Goal: Find specific page/section

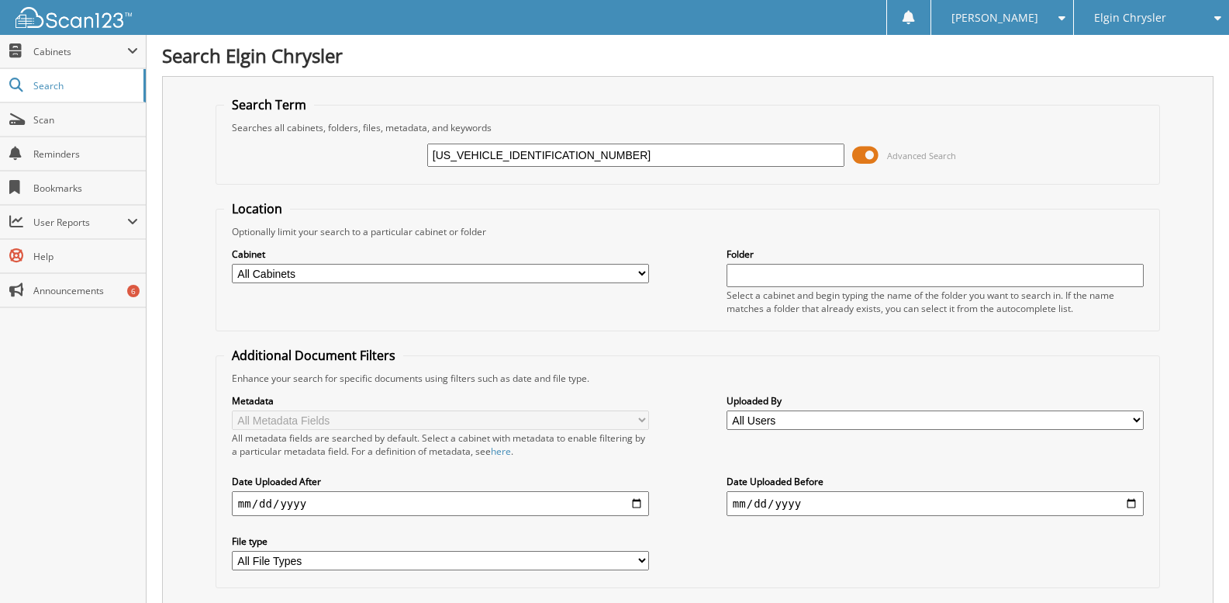
type input "[US_VEHICLE_IDENTIFICATION_NUMBER]"
click at [455, 160] on input "[US_VEHICLE_IDENTIFICATION_NUMBER]" at bounding box center [635, 155] width 417 height 23
click at [455, 160] on input "1C4RJHBG2SC317308" at bounding box center [635, 155] width 417 height 23
type input "f14092"
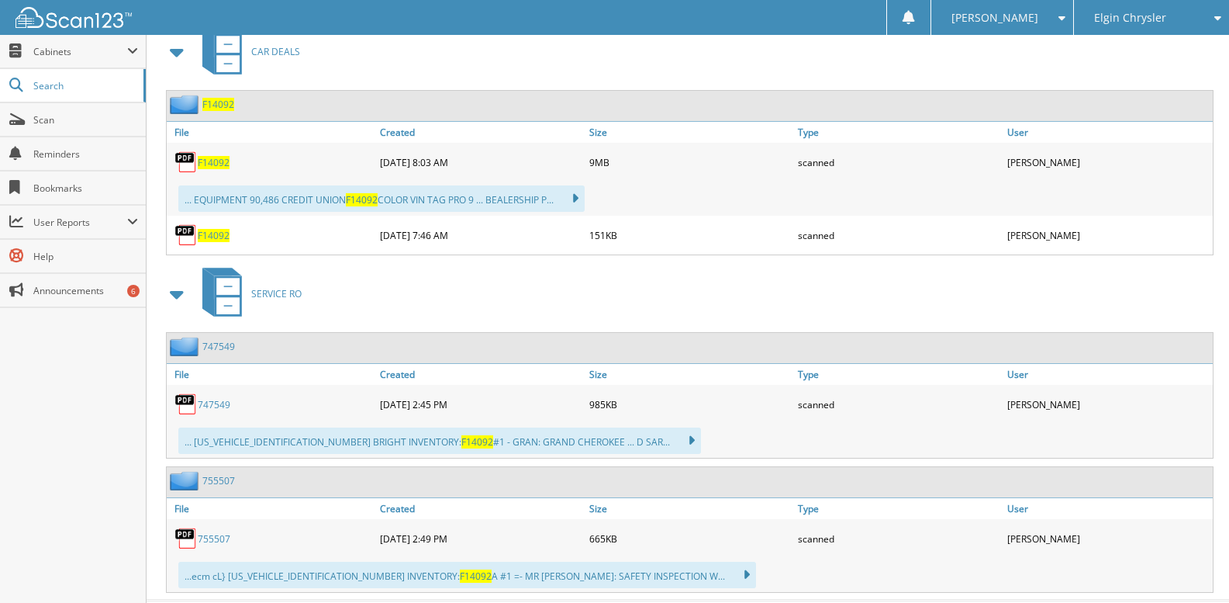
scroll to position [735, 0]
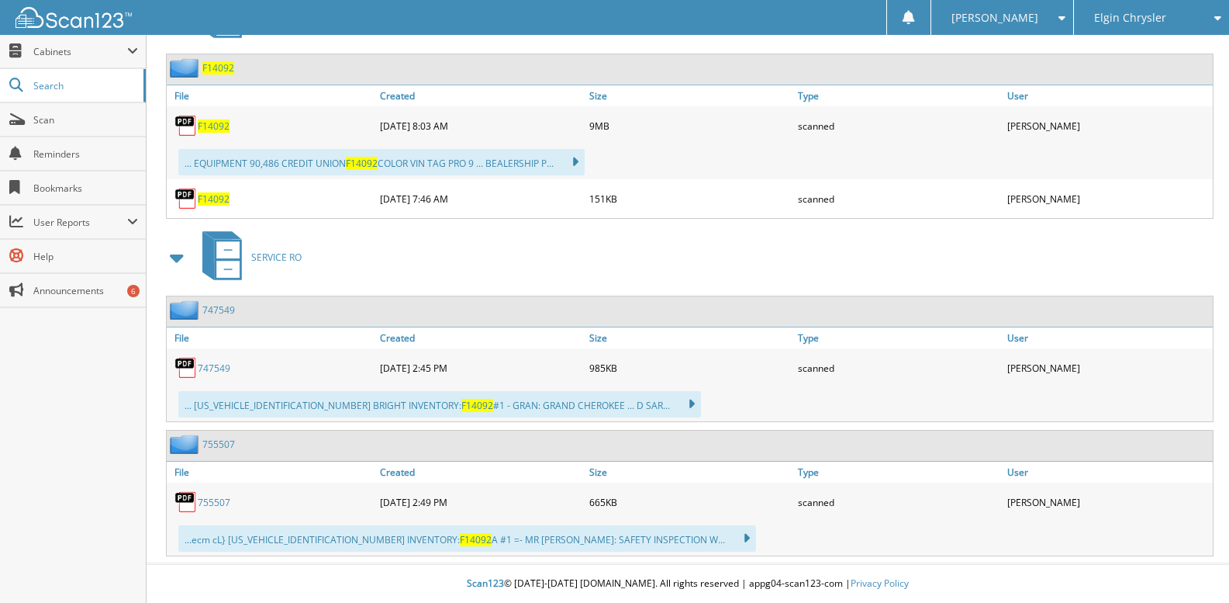
click at [223, 448] on link "755507" at bounding box center [218, 443] width 33 height 13
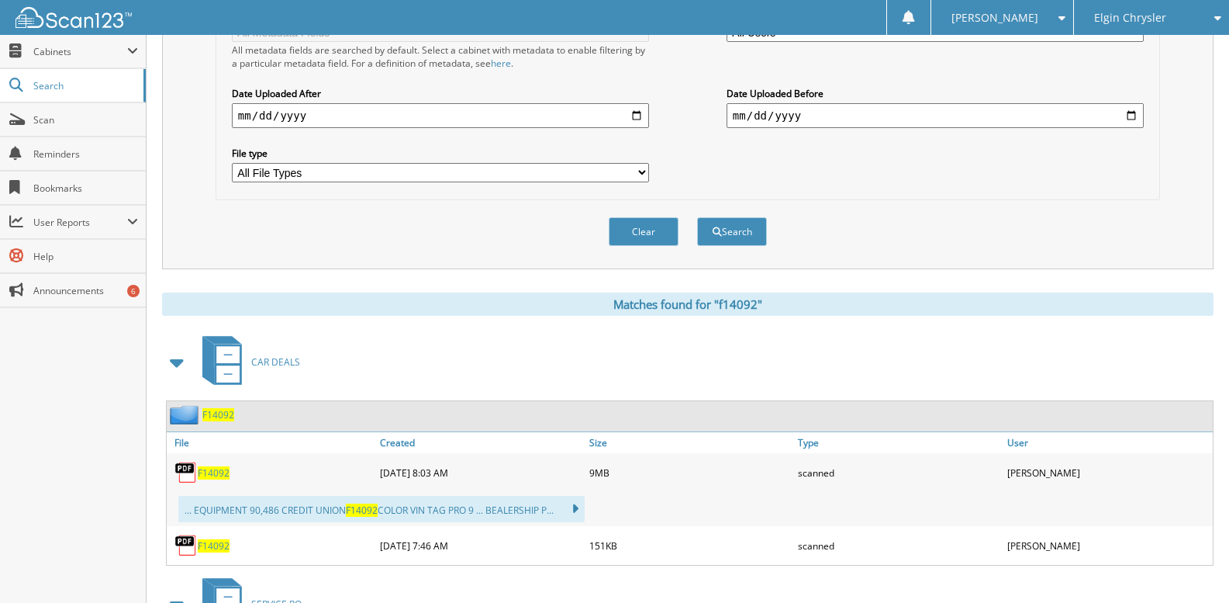
scroll to position [698, 0]
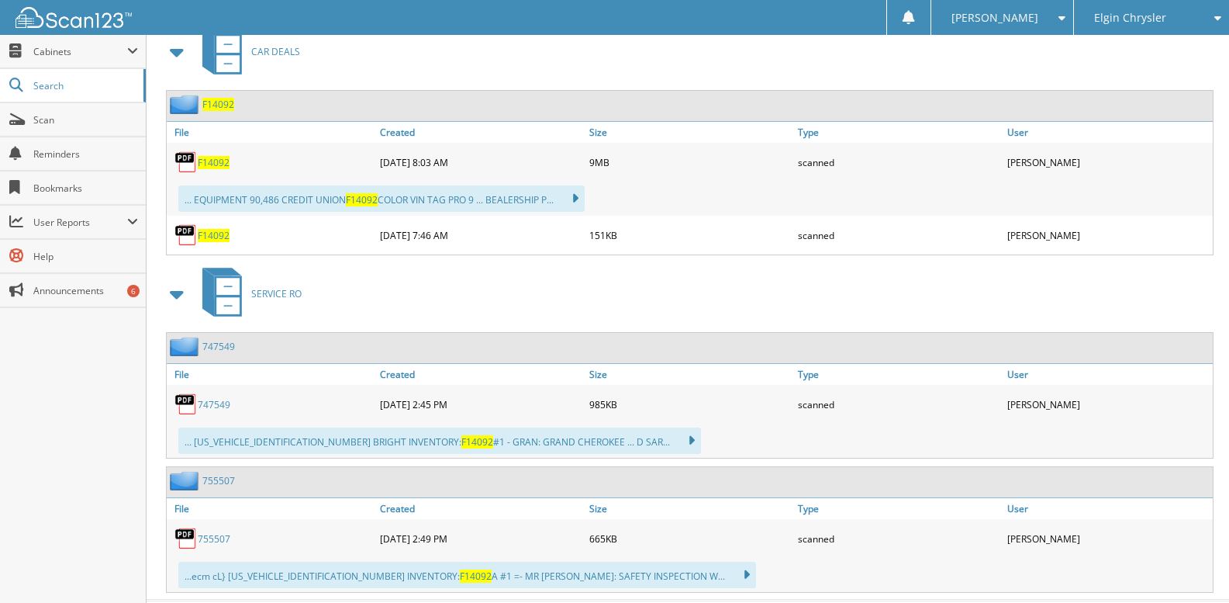
click at [220, 110] on span "F14092" at bounding box center [218, 104] width 32 height 13
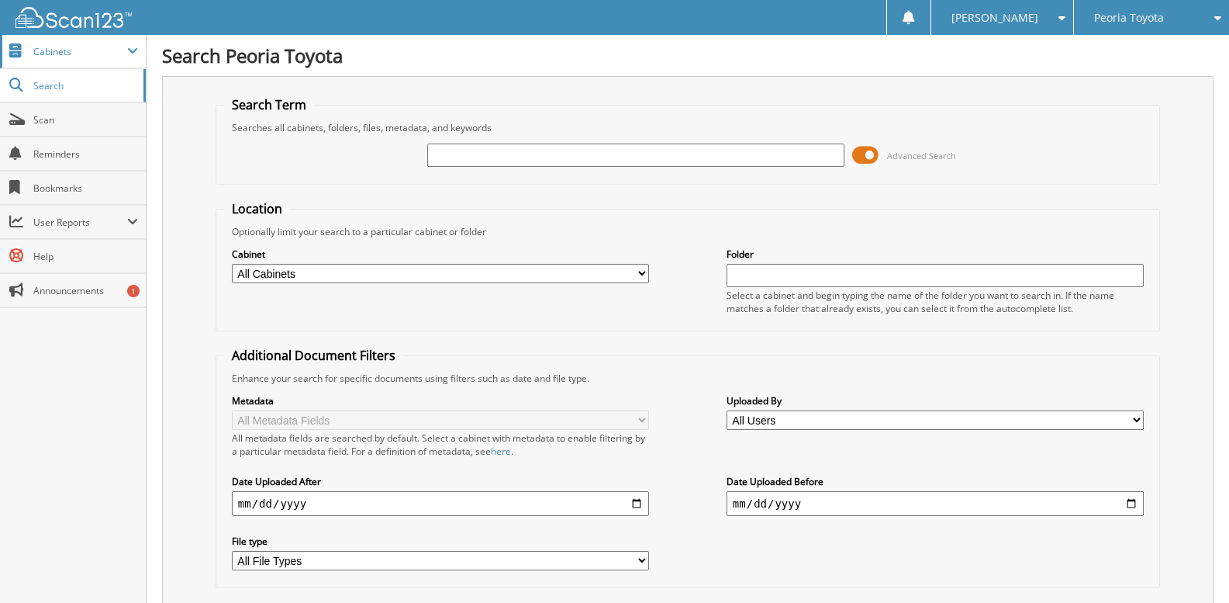
click at [79, 55] on span "Cabinets" at bounding box center [80, 51] width 94 height 13
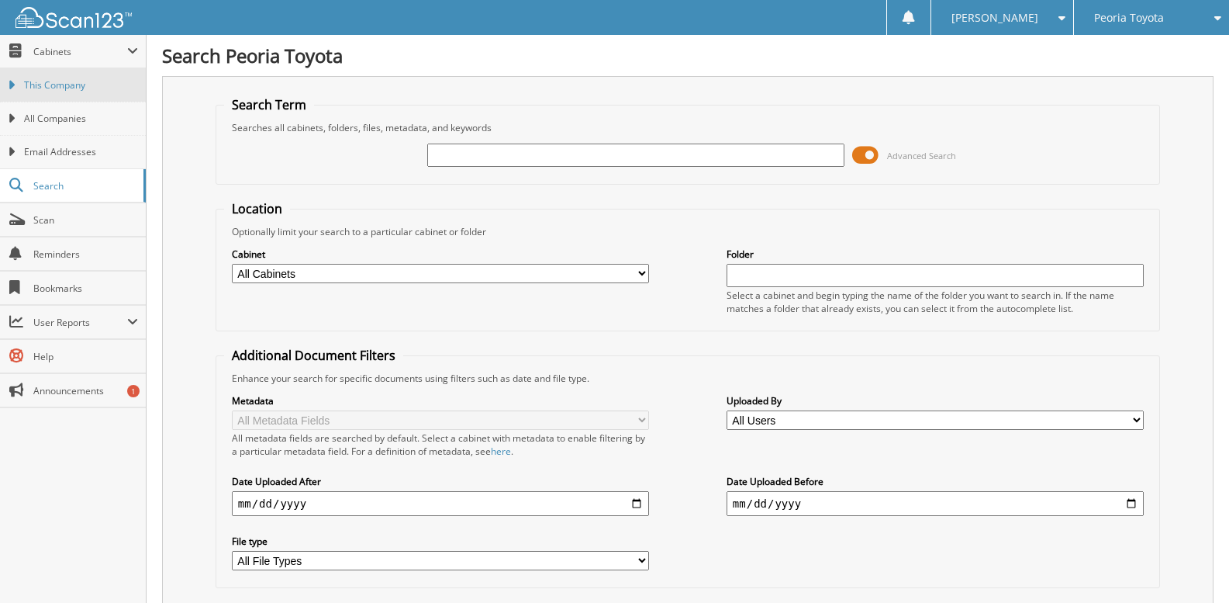
click at [81, 81] on span "This Company" at bounding box center [81, 85] width 114 height 14
